Goal: Use online tool/utility: Utilize a website feature to perform a specific function

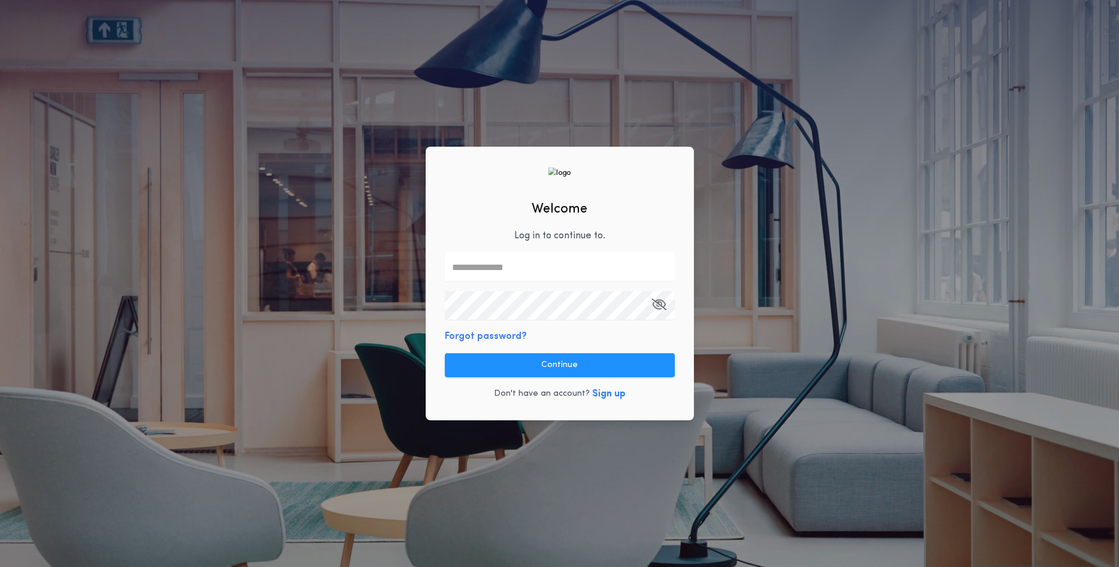
click at [500, 260] on input "text" at bounding box center [560, 267] width 230 height 29
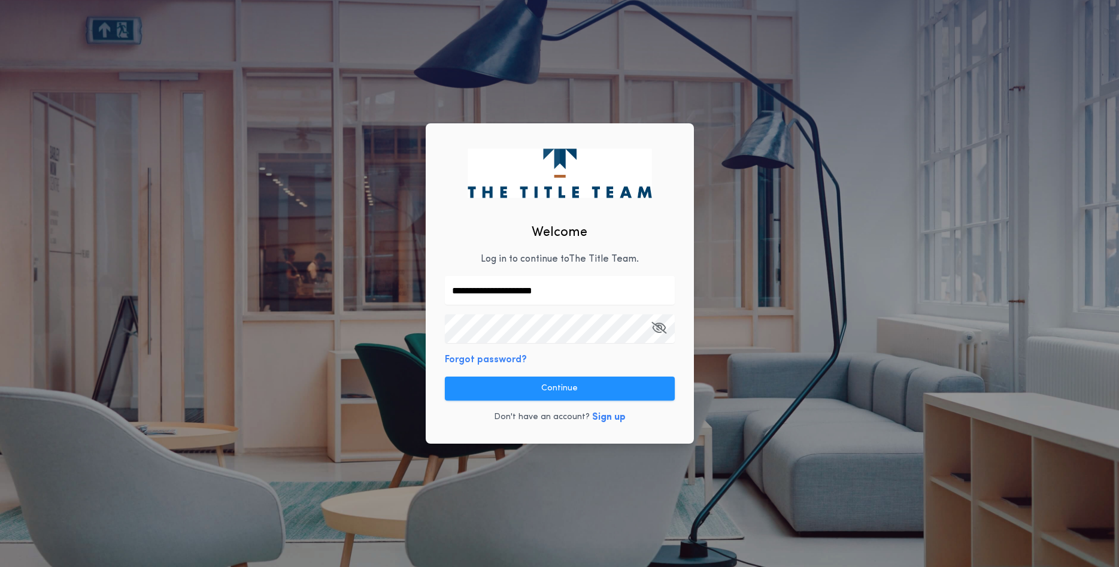
type input "**********"
click at [543, 388] on button "Continue" at bounding box center [560, 389] width 230 height 24
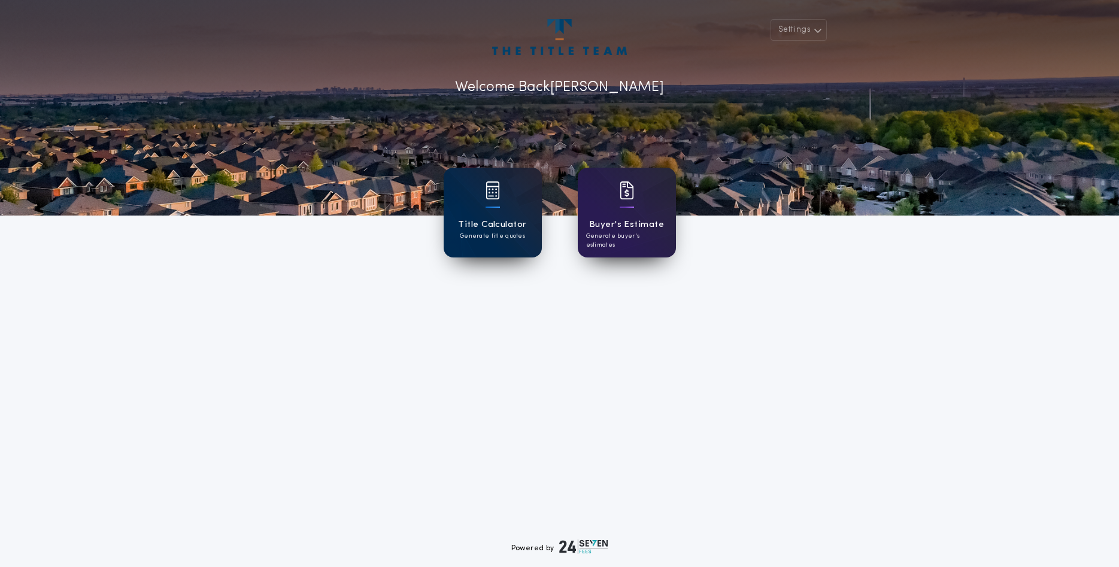
click at [496, 195] on img at bounding box center [493, 190] width 14 height 18
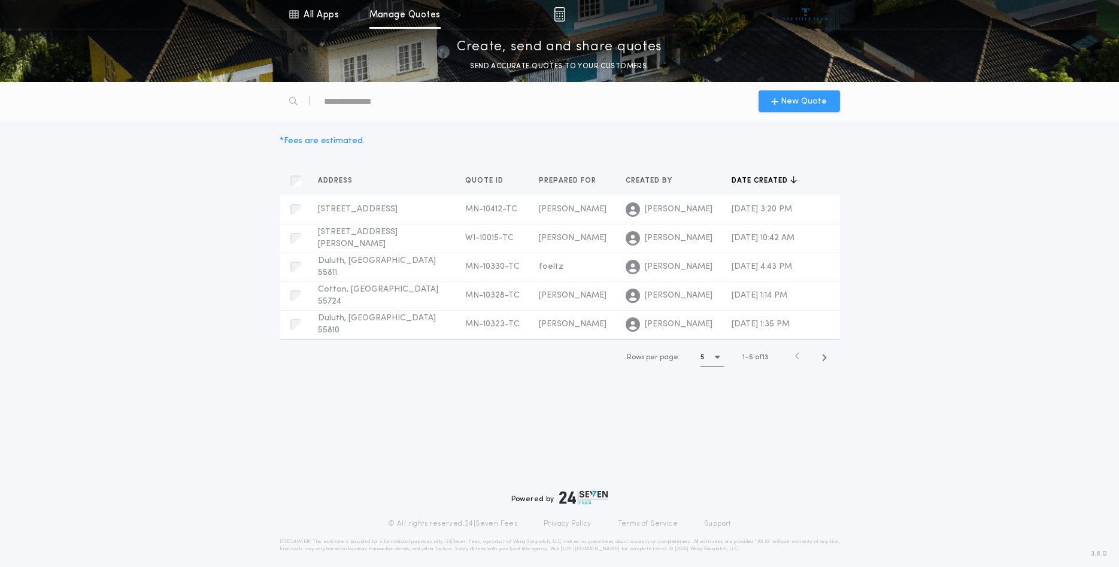
click at [796, 99] on span "New Quote" at bounding box center [804, 101] width 46 height 13
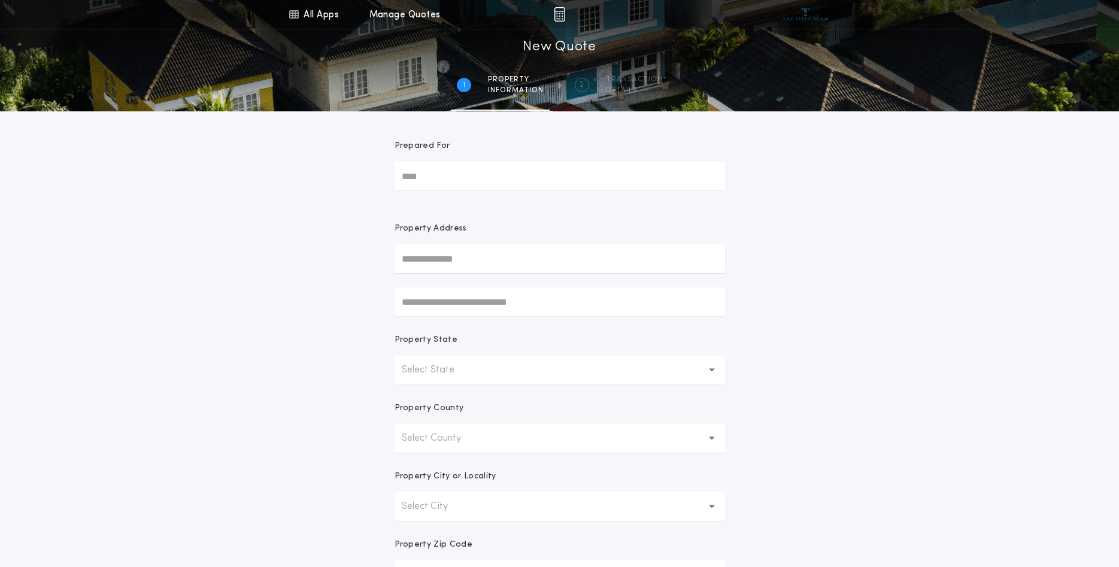
click at [516, 259] on input "text" at bounding box center [560, 258] width 331 height 29
click at [465, 370] on p "Select State" at bounding box center [438, 370] width 72 height 14
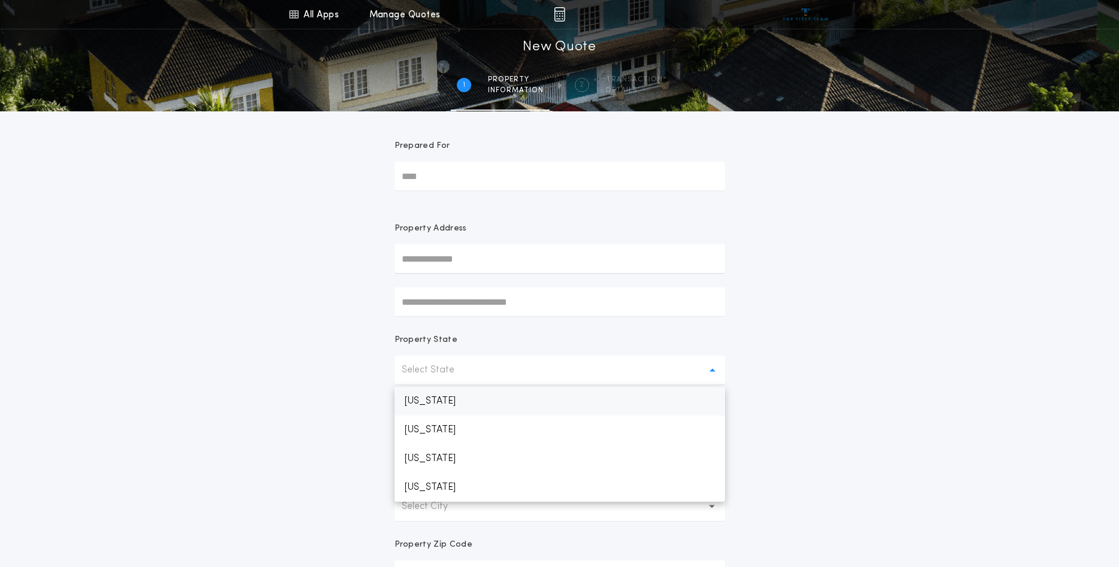
click at [422, 400] on p "[US_STATE]" at bounding box center [560, 401] width 331 height 29
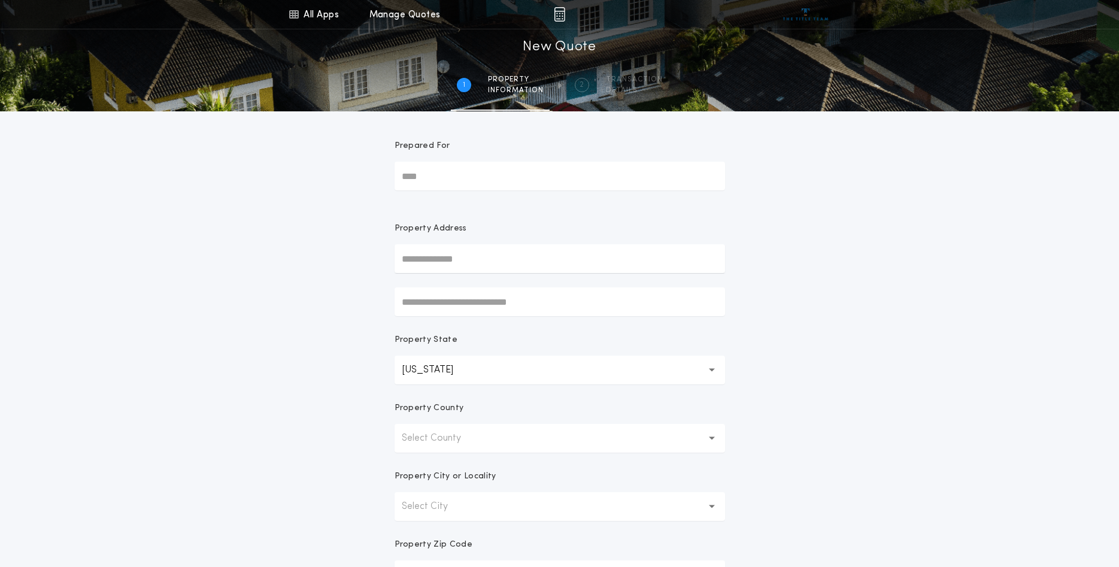
click at [407, 440] on p "Select County" at bounding box center [441, 438] width 78 height 14
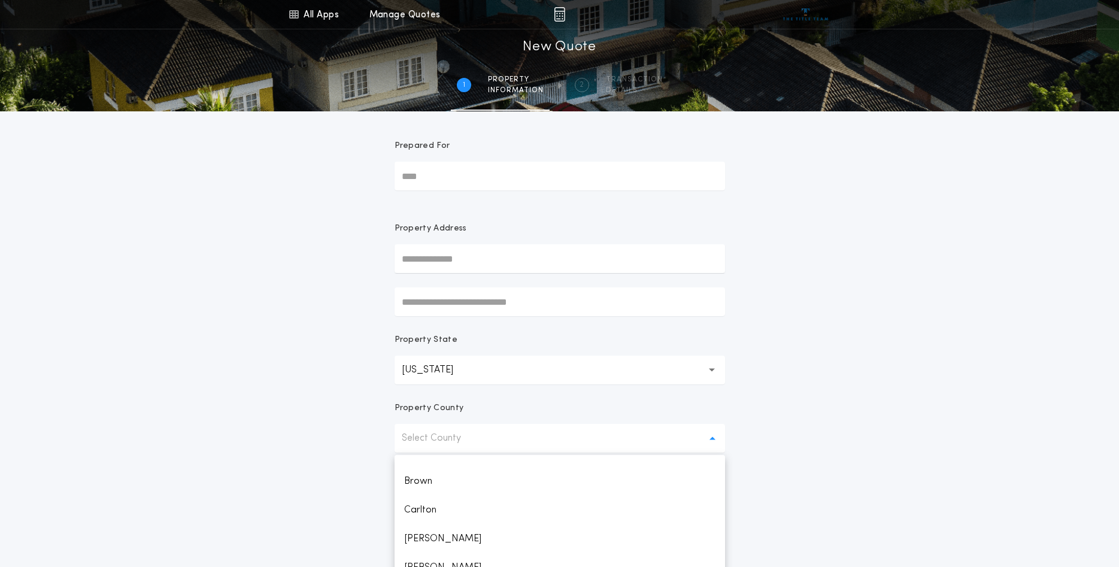
scroll to position [226, 0]
click at [418, 472] on p "Carlton" at bounding box center [560, 473] width 331 height 29
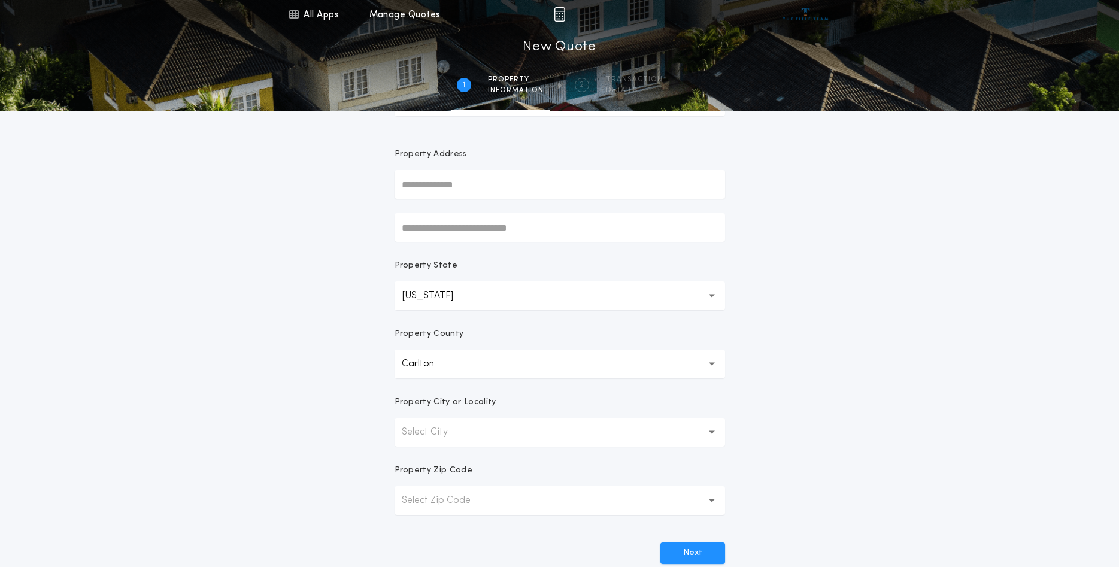
scroll to position [122, 0]
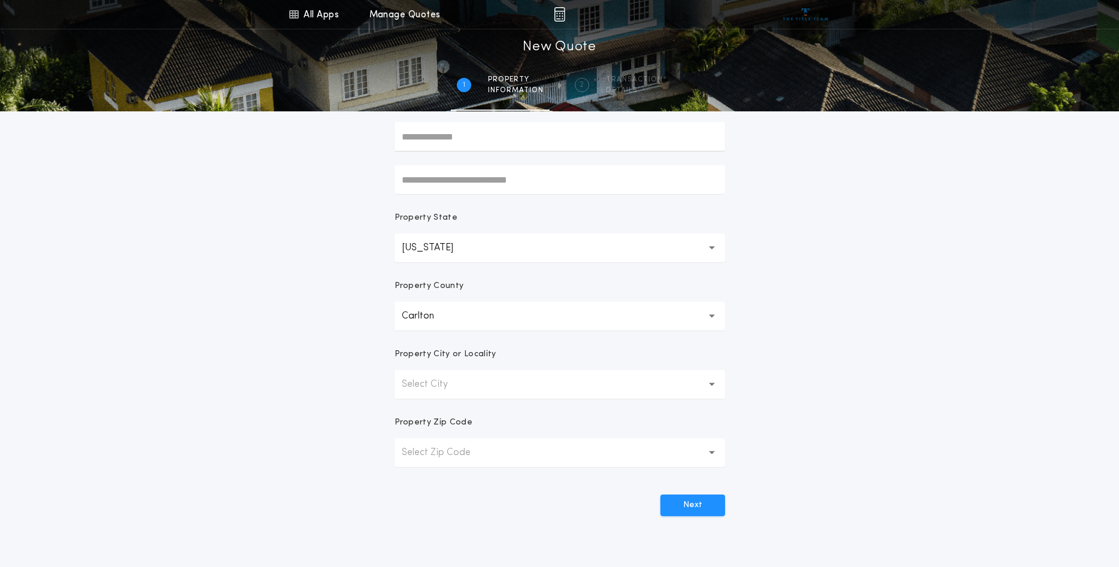
click at [472, 380] on button "Select City" at bounding box center [560, 384] width 331 height 29
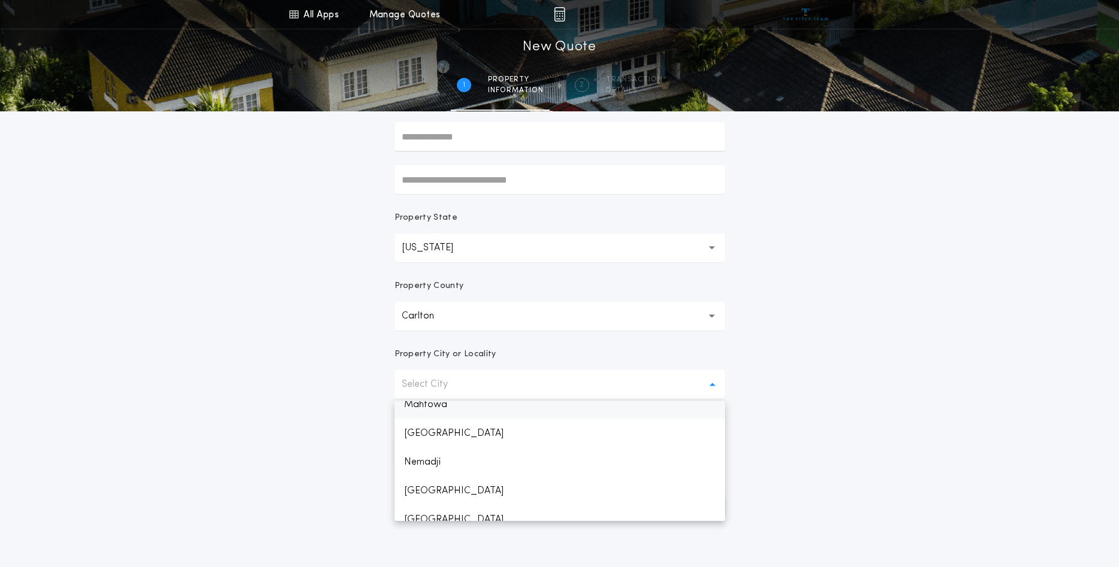
scroll to position [517, 0]
click at [428, 406] on p "Mahtowa" at bounding box center [560, 415] width 331 height 29
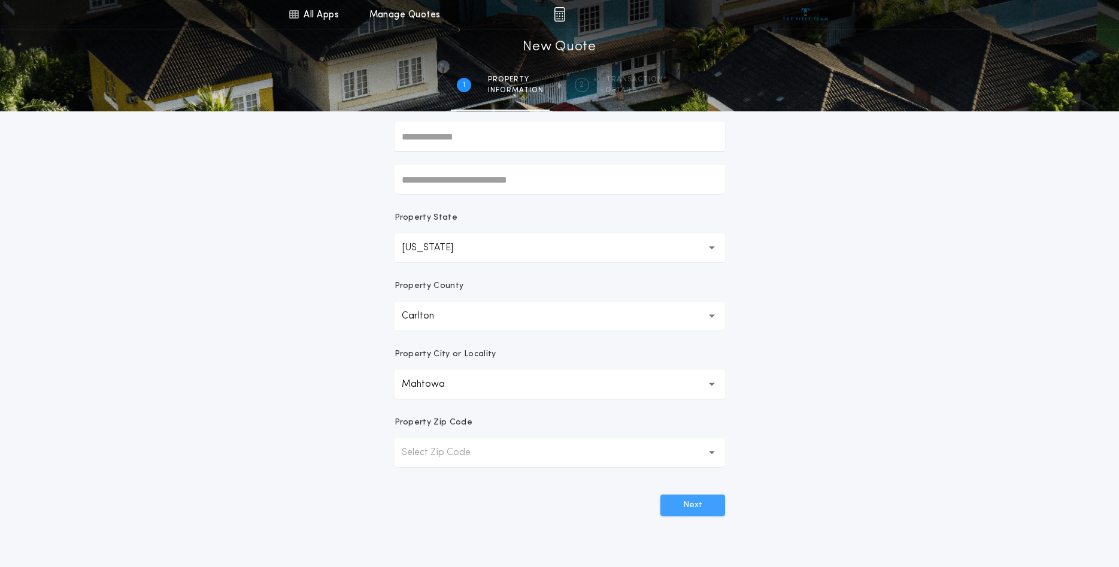
click at [700, 504] on button "Next" at bounding box center [693, 506] width 65 height 22
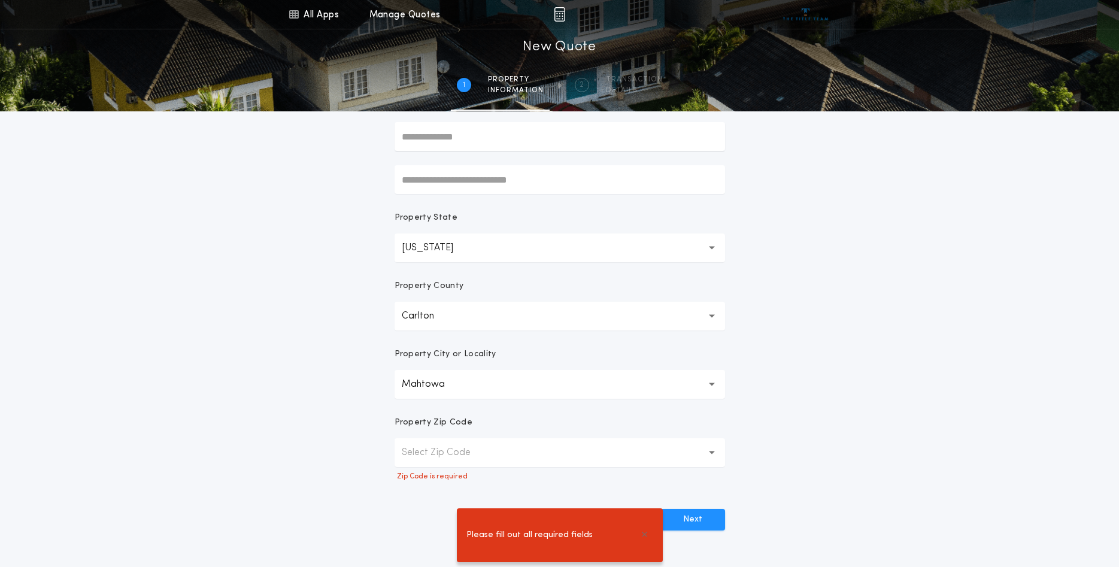
click at [578, 449] on button "Select Zip Code" at bounding box center [560, 452] width 331 height 29
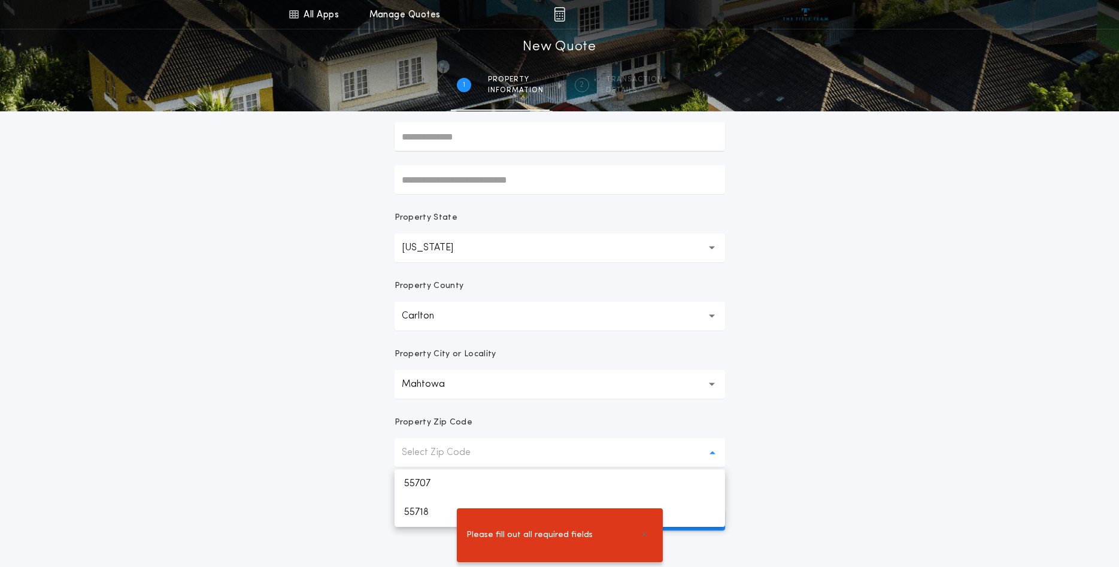
click at [428, 450] on p "Select Zip Code" at bounding box center [446, 453] width 88 height 14
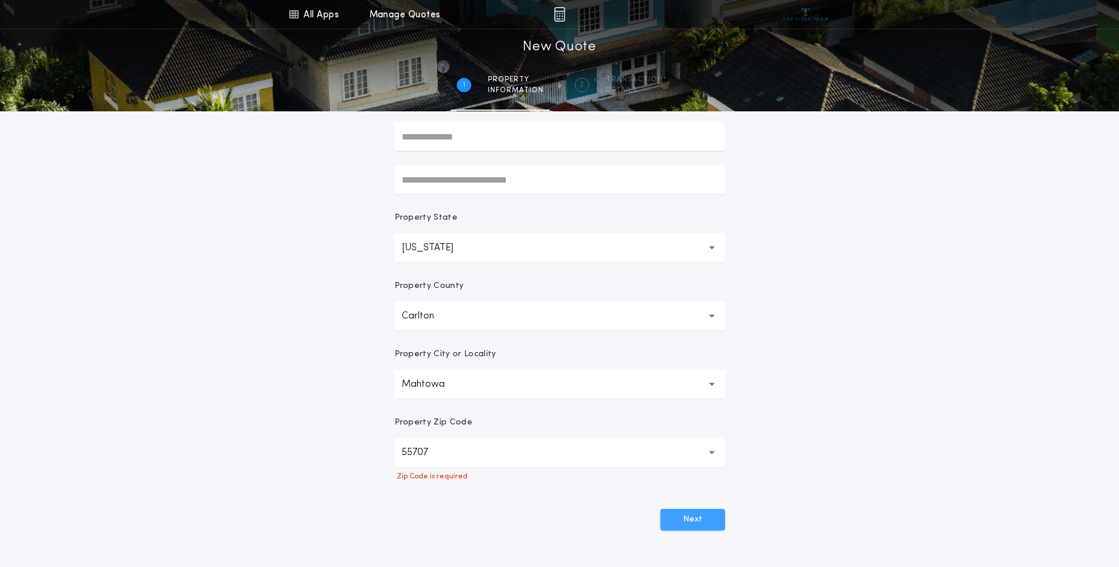
click at [705, 523] on button "Next" at bounding box center [693, 520] width 65 height 22
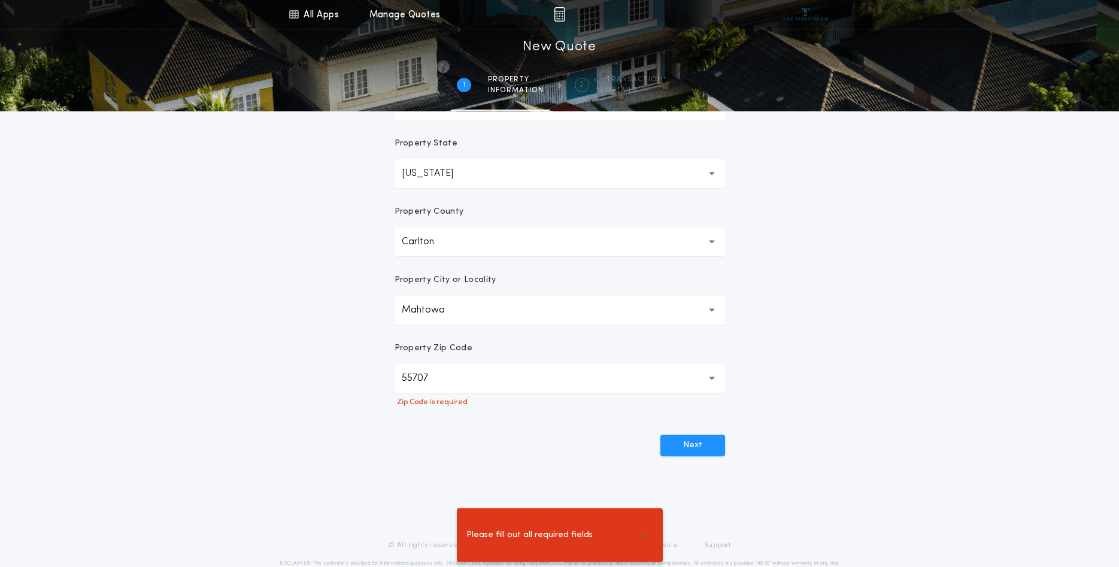
scroll to position [228, 0]
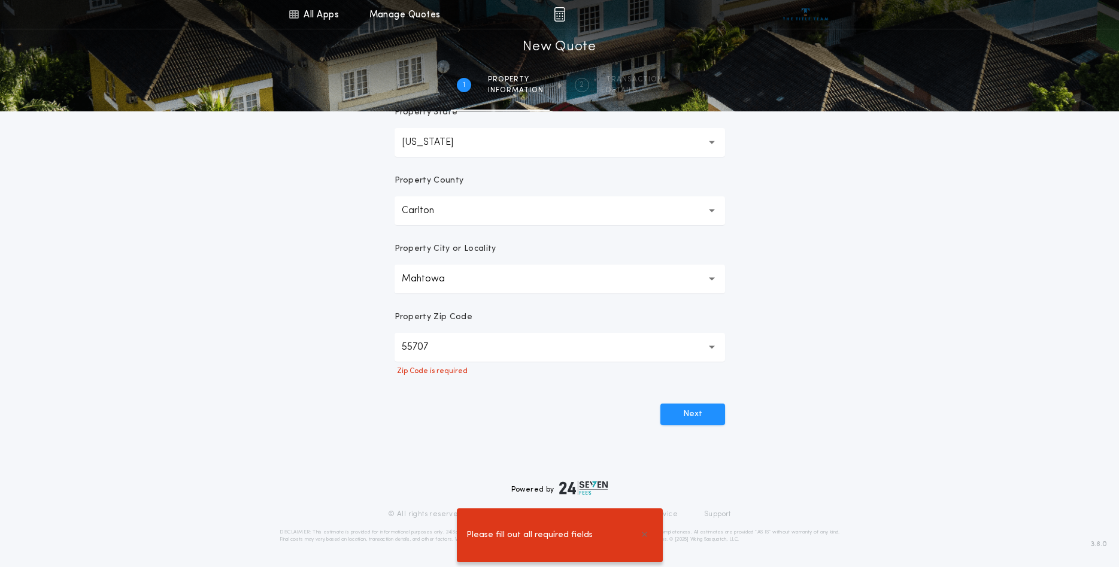
click at [538, 346] on button "55707" at bounding box center [560, 347] width 331 height 29
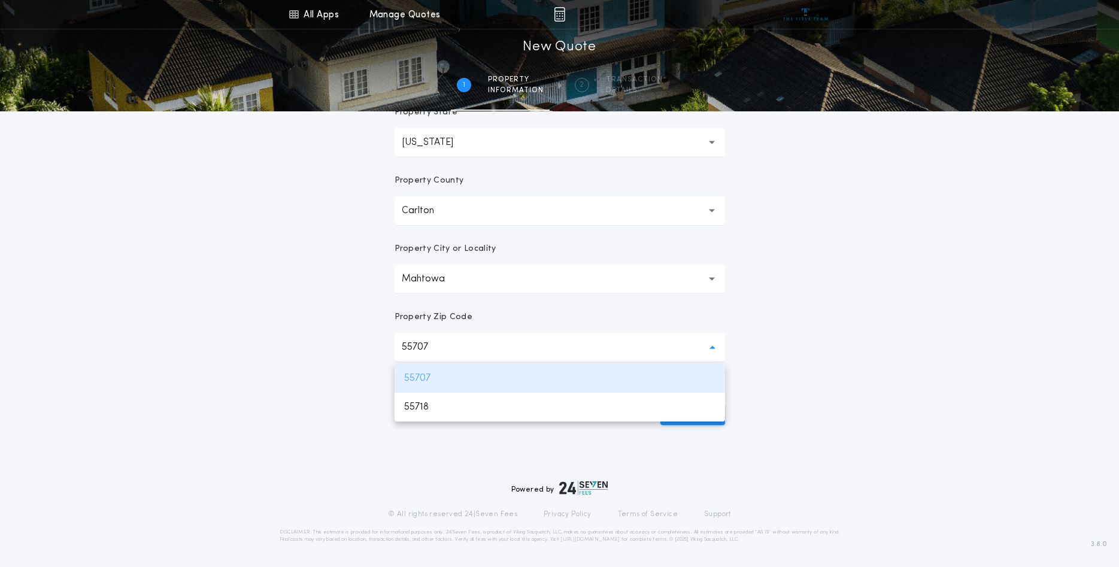
click at [422, 381] on p "55707" at bounding box center [560, 378] width 331 height 29
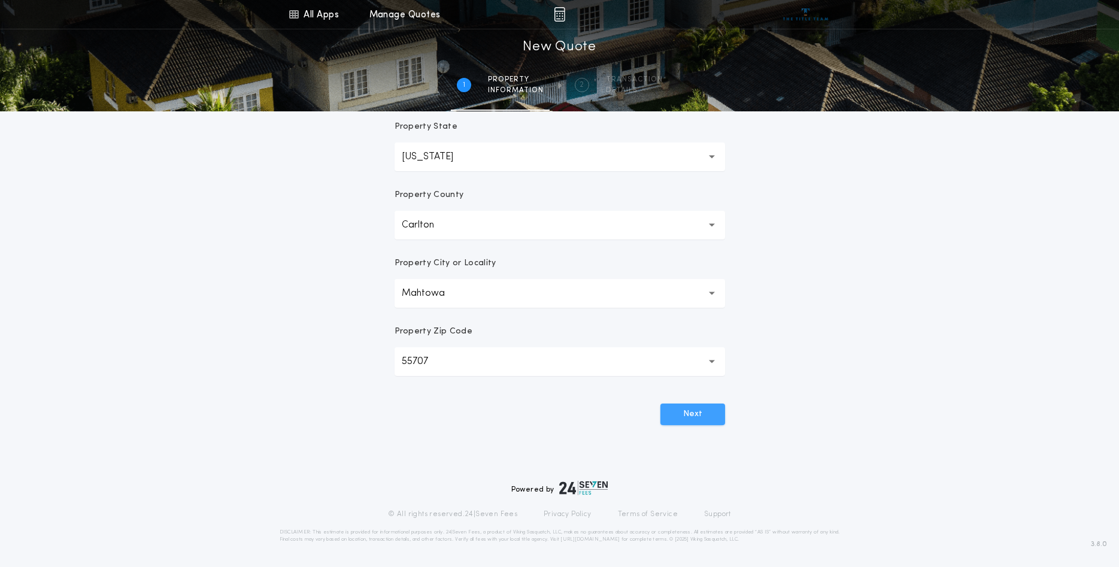
click at [710, 416] on button "Next" at bounding box center [693, 415] width 65 height 22
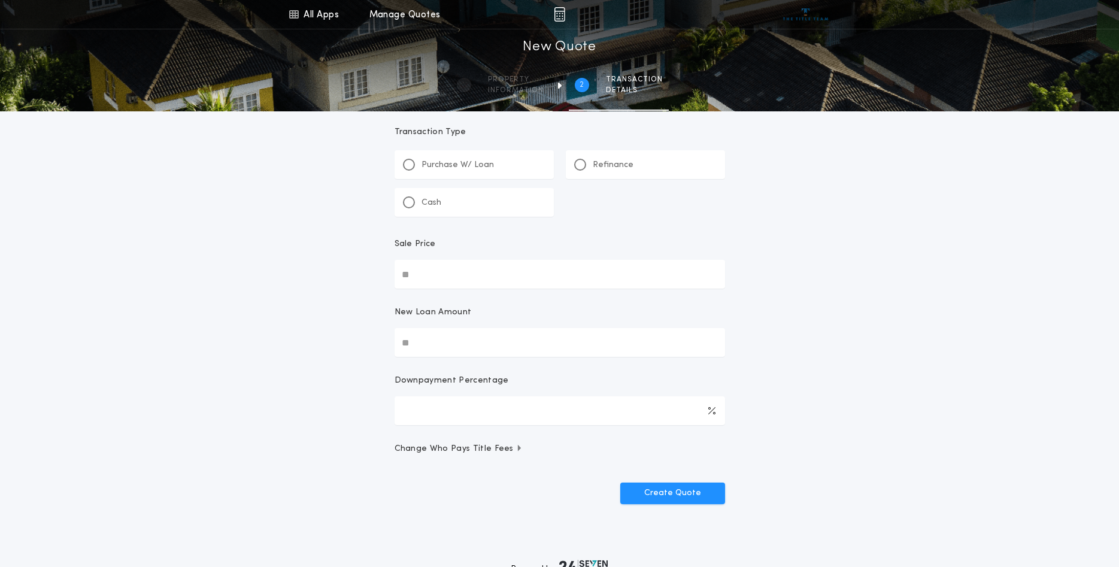
scroll to position [0, 0]
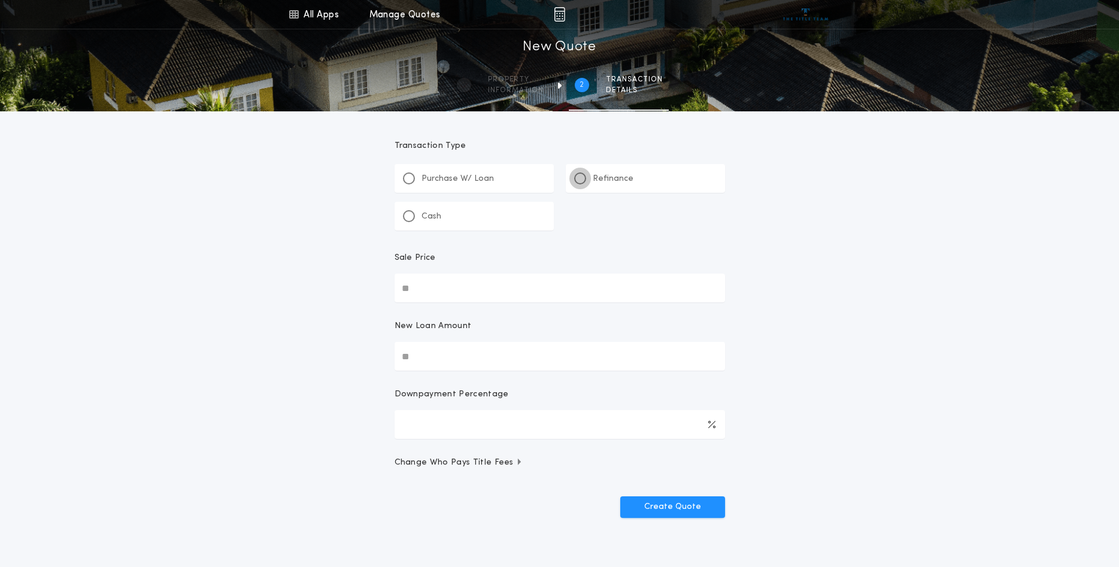
drag, startPoint x: 581, startPoint y: 176, endPoint x: 580, endPoint y: 182, distance: 6.1
click at [581, 177] on div at bounding box center [580, 178] width 6 height 6
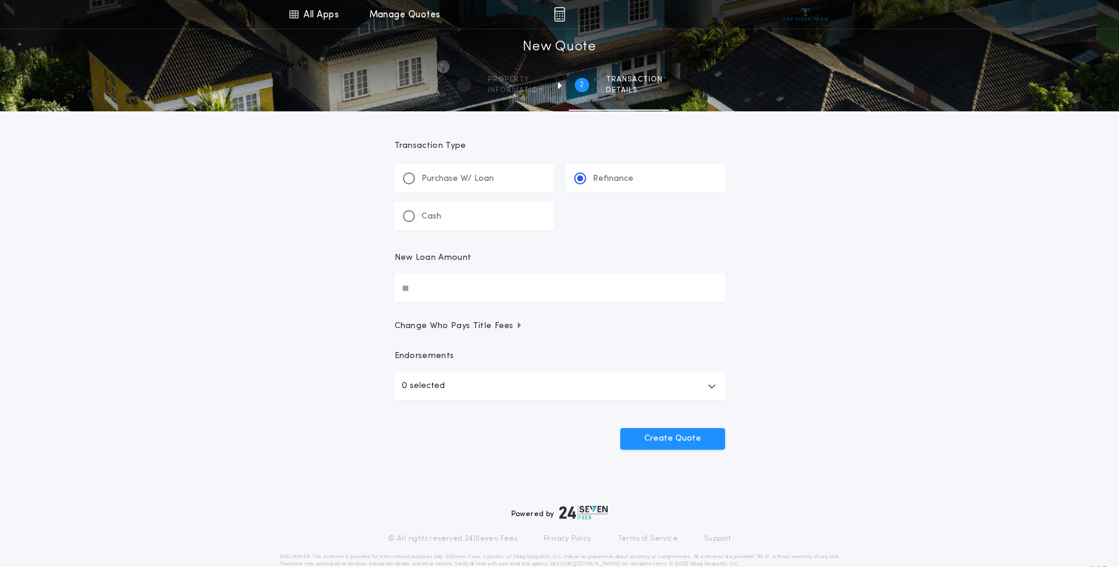
drag, startPoint x: 467, startPoint y: 286, endPoint x: 324, endPoint y: 296, distance: 143.4
click at [395, 290] on input "New Loan Amount" at bounding box center [560, 288] width 331 height 29
type input "*******"
click at [694, 436] on button "Create Quote" at bounding box center [672, 439] width 105 height 22
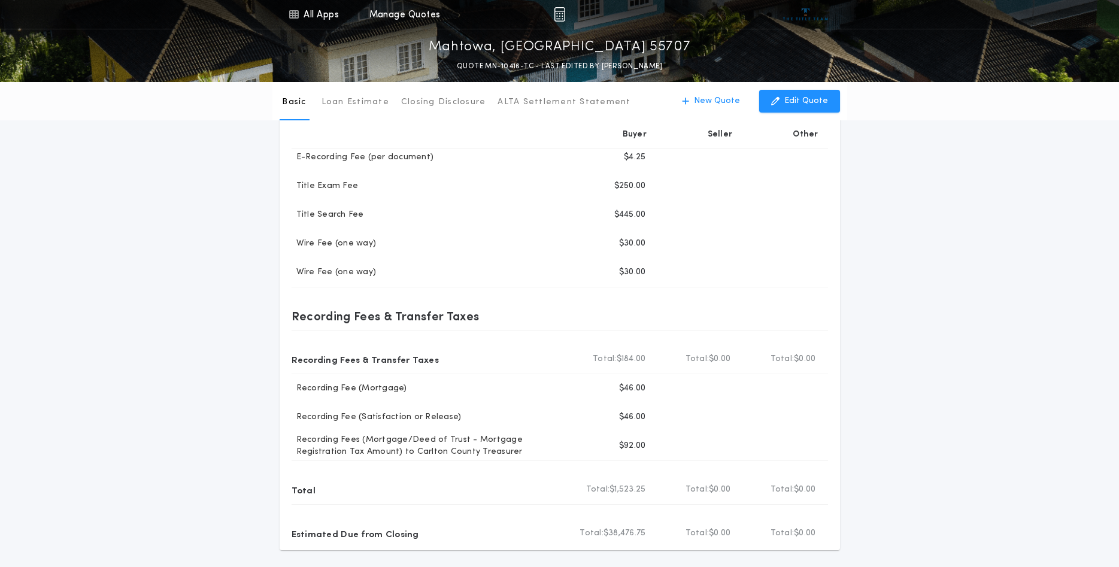
scroll to position [366, 0]
